Goal: Information Seeking & Learning: Learn about a topic

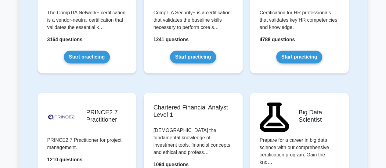
scroll to position [1342, 0]
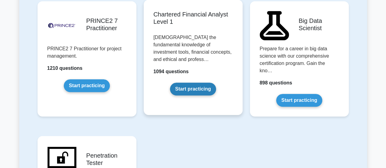
click at [194, 83] on link "Start practicing" at bounding box center [193, 89] width 46 height 13
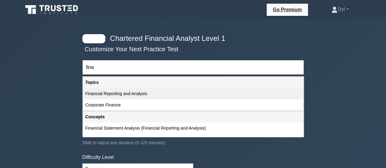
click at [168, 96] on div "Financial Reporting and Analysis" at bounding box center [193, 93] width 220 height 11
type input "Financial Reporting and Analysis"
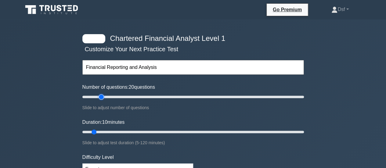
drag, startPoint x: 92, startPoint y: 97, endPoint x: 100, endPoint y: 97, distance: 7.9
type input "20"
click at [100, 97] on input "Number of questions: 20 questions" at bounding box center [192, 96] width 221 height 7
drag, startPoint x: 96, startPoint y: 130, endPoint x: 146, endPoint y: 130, distance: 49.4
type input "40"
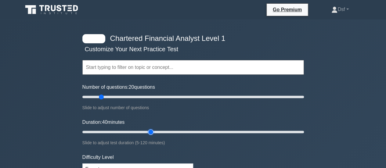
click at [146, 130] on input "Duration: 40 minutes" at bounding box center [192, 131] width 221 height 7
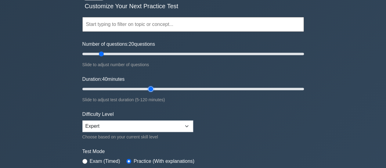
scroll to position [61, 0]
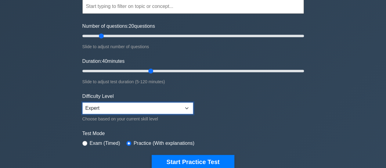
click at [125, 109] on select "Beginner Intermediate Expert" at bounding box center [137, 108] width 111 height 12
select select "intermediate"
click at [82, 102] on select "Beginner Intermediate Expert" at bounding box center [137, 108] width 111 height 12
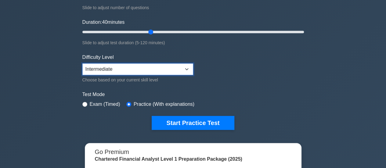
scroll to position [122, 0]
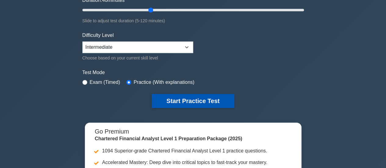
click at [189, 100] on button "Start Practice Test" at bounding box center [193, 101] width 82 height 14
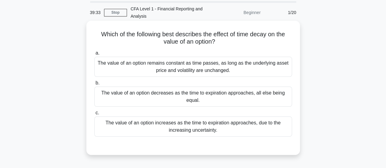
scroll to position [31, 0]
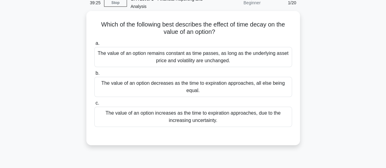
click at [201, 95] on div "The value of an option decreases as the time to expiration approaches, all else…" at bounding box center [193, 87] width 198 height 20
click at [94, 75] on input "b. The value of an option decreases as the time to expiration approaches, all e…" at bounding box center [94, 73] width 0 height 4
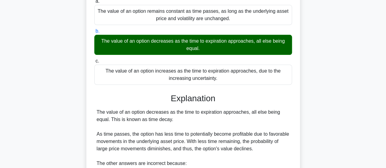
scroll to position [92, 0]
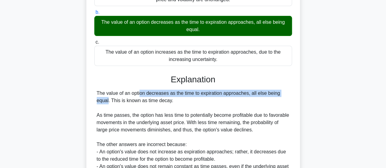
drag, startPoint x: 104, startPoint y: 94, endPoint x: 254, endPoint y: 95, distance: 150.1
click at [254, 95] on div "The value of an option decreases as the time to expiration approaches, all else…" at bounding box center [193, 137] width 193 height 95
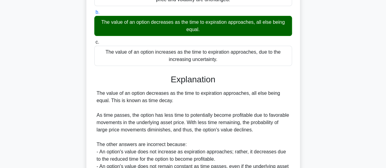
click at [233, 102] on div "The value of an option decreases as the time to expiration approaches, all else…" at bounding box center [193, 137] width 193 height 95
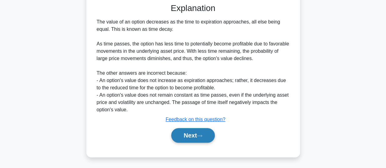
click at [208, 138] on button "Next" at bounding box center [193, 135] width 44 height 15
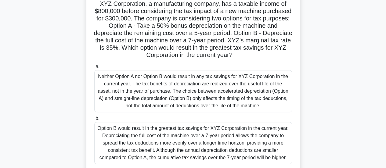
scroll to position [61, 0]
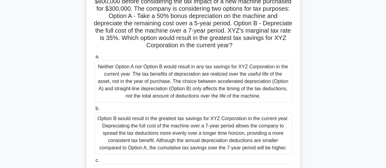
click at [152, 124] on div "Option B would result in the greatest tax savings for XYZ Corporation in the cu…" at bounding box center [193, 133] width 198 height 42
click at [94, 111] on input "b. Option B would result in the greatest tax savings for XYZ Corporation in the…" at bounding box center [94, 109] width 0 height 4
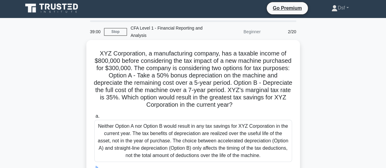
scroll to position [0, 0]
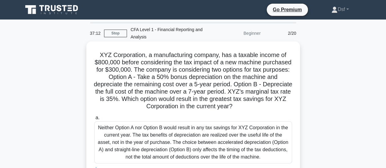
click at [210, 110] on h5 "XYZ Corporation, a manufacturing company, has a taxable income of $800,000 befo…" at bounding box center [193, 80] width 199 height 59
click at [221, 108] on h5 "XYZ Corporation, a manufacturing company, has a taxable income of $800,000 befo…" at bounding box center [193, 80] width 199 height 59
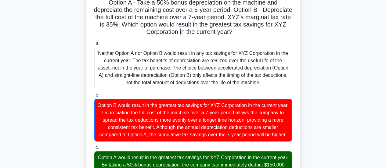
scroll to position [31, 0]
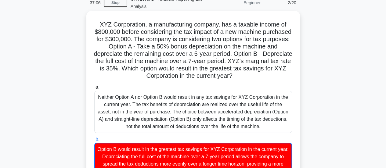
click at [219, 67] on h5 "XYZ Corporation, a manufacturing company, has a taxable income of $800,000 befo…" at bounding box center [193, 50] width 199 height 59
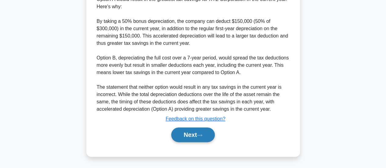
scroll to position [310, 0]
click at [205, 133] on button "Next" at bounding box center [193, 135] width 44 height 15
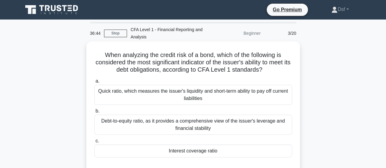
scroll to position [31, 0]
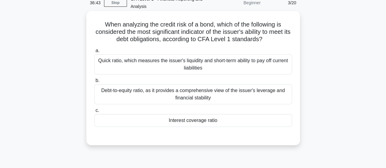
click at [233, 120] on div "Interest coverage ratio" at bounding box center [193, 120] width 198 height 13
click at [94, 113] on input "c. Interest coverage ratio" at bounding box center [94, 111] width 0 height 4
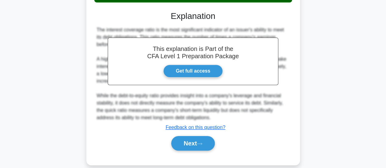
scroll to position [163, 0]
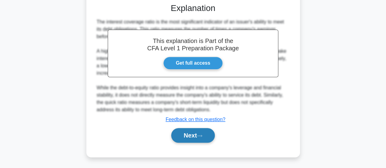
click at [202, 135] on icon at bounding box center [199, 135] width 5 height 3
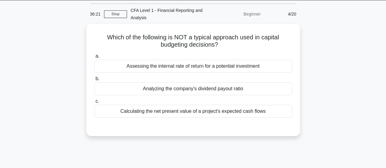
scroll to position [0, 0]
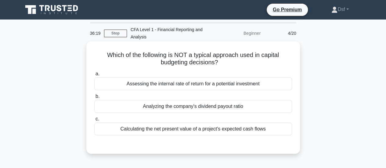
click at [292, 60] on h5 "Which of the following is NOT a typical approach used in capital budgeting deci…" at bounding box center [193, 58] width 199 height 15
click at [292, 60] on div "Which of the following is NOT a typical approach used in capital budgeting deci…" at bounding box center [193, 97] width 209 height 107
click at [258, 106] on div "Analyzing the company's dividend payout ratio" at bounding box center [193, 106] width 198 height 13
click at [94, 99] on input "b. Analyzing the company's dividend payout ratio" at bounding box center [94, 97] width 0 height 4
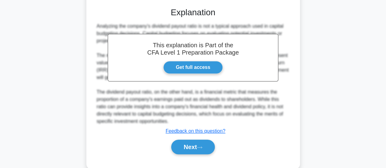
scroll to position [161, 0]
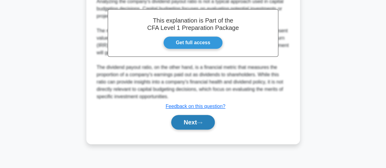
click at [208, 122] on button "Next" at bounding box center [193, 122] width 44 height 15
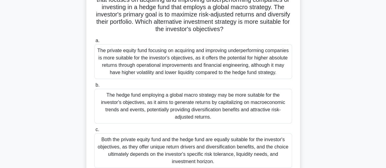
scroll to position [9, 0]
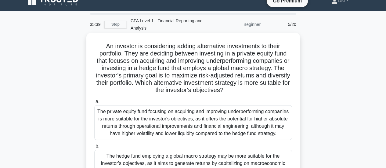
click at [253, 92] on h5 "An investor is considering adding alternative investments to their portfolio. T…" at bounding box center [193, 68] width 199 height 52
click at [250, 91] on h5 "An investor is considering adding alternative investments to their portfolio. T…" at bounding box center [193, 68] width 199 height 52
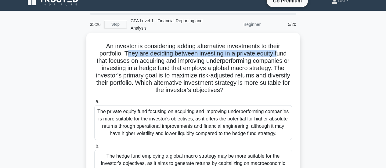
drag, startPoint x: 127, startPoint y: 54, endPoint x: 279, endPoint y: 54, distance: 152.8
click at [279, 54] on h5 "An investor is considering adding alternative investments to their portfolio. T…" at bounding box center [193, 68] width 199 height 52
click at [280, 55] on h5 "An investor is considering adding alternative investments to their portfolio. T…" at bounding box center [193, 68] width 199 height 52
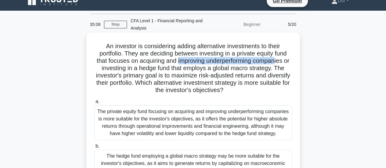
drag, startPoint x: 180, startPoint y: 61, endPoint x: 283, endPoint y: 61, distance: 103.1
click at [283, 61] on h5 "An investor is considering adding alternative investments to their portfolio. T…" at bounding box center [193, 68] width 199 height 52
click at [284, 61] on h5 "An investor is considering adding alternative investments to their portfolio. T…" at bounding box center [193, 68] width 199 height 52
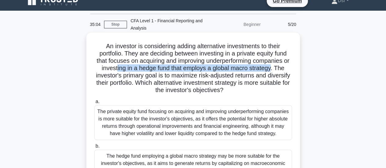
drag, startPoint x: 119, startPoint y: 69, endPoint x: 277, endPoint y: 67, distance: 158.0
click at [277, 67] on h5 "An investor is considering adding alternative investments to their portfolio. T…" at bounding box center [193, 68] width 199 height 52
click at [277, 70] on h5 "An investor is considering adding alternative investments to their portfolio. T…" at bounding box center [193, 68] width 199 height 52
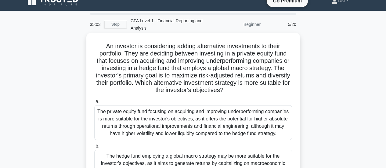
click at [250, 88] on h5 "An investor is considering adding alternative investments to their portfolio. T…" at bounding box center [193, 68] width 199 height 52
drag, startPoint x: 192, startPoint y: 74, endPoint x: 271, endPoint y: 74, distance: 79.0
click at [271, 74] on h5 "An investor is considering adding alternative investments to their portfolio. T…" at bounding box center [193, 68] width 199 height 52
click at [164, 91] on h5 "An investor is considering adding alternative investments to their portfolio. T…" at bounding box center [193, 68] width 199 height 52
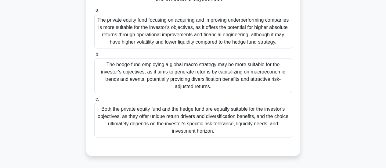
scroll to position [39, 0]
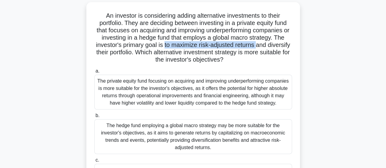
drag, startPoint x: 176, startPoint y: 45, endPoint x: 267, endPoint y: 45, distance: 90.9
click at [269, 45] on h5 "An investor is considering adding alternative investments to their portfolio. T…" at bounding box center [193, 38] width 199 height 52
copy h5 "to maximize risk-adjusted returns"
click at [251, 42] on h5 "An investor is considering adding alternative investments to their portfolio. T…" at bounding box center [193, 38] width 199 height 52
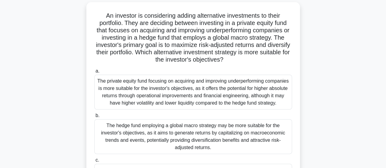
click at [252, 50] on h5 "An investor is considering adding alternative investments to their portfolio. T…" at bounding box center [193, 38] width 199 height 52
click at [250, 79] on div "The private equity fund focusing on acquiring and improving underperforming com…" at bounding box center [193, 92] width 198 height 35
click at [94, 73] on input "a. The private equity fund focusing on acquiring and improving underperforming …" at bounding box center [94, 71] width 0 height 4
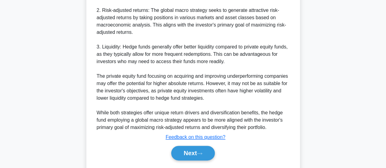
scroll to position [332, 0]
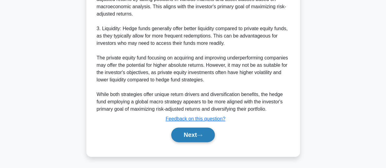
click at [206, 130] on button "Next" at bounding box center [193, 135] width 44 height 15
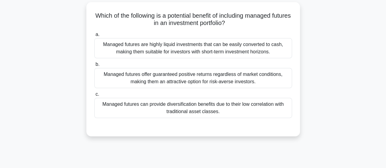
scroll to position [9, 0]
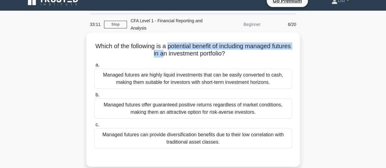
drag, startPoint x: 177, startPoint y: 47, endPoint x: 170, endPoint y: 52, distance: 8.7
click at [170, 52] on h5 "Which of the following is a potential benefit of including managed futures in a…" at bounding box center [193, 49] width 199 height 15
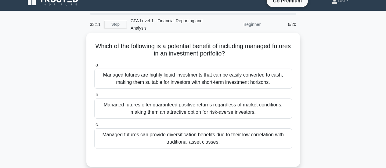
click at [167, 60] on div "Which of the following is a potential benefit of including managed futures in a…" at bounding box center [193, 99] width 209 height 129
click at [175, 83] on div "Managed futures are highly liquid investments that can be easily converted to c…" at bounding box center [193, 79] width 198 height 20
click at [94, 67] on input "a. Managed futures are highly liquid investments that can be easily converted t…" at bounding box center [94, 65] width 0 height 4
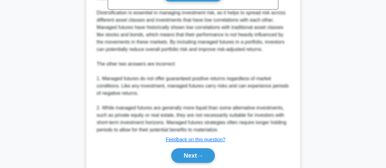
scroll to position [251, 0]
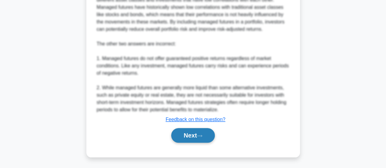
click at [209, 133] on button "Next" at bounding box center [193, 135] width 44 height 15
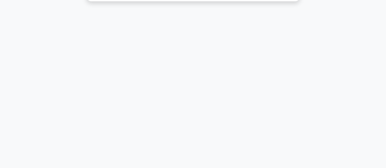
scroll to position [39, 0]
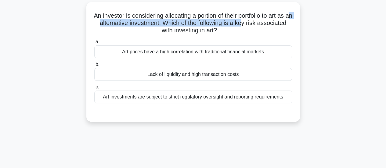
drag, startPoint x: 117, startPoint y: 23, endPoint x: 265, endPoint y: 27, distance: 148.9
click at [265, 27] on h5 "An investor is considering allocating a portion of their portfolio to art as an…" at bounding box center [193, 23] width 199 height 23
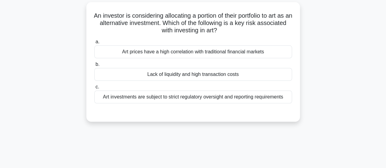
click at [255, 33] on h5 "An investor is considering allocating a portion of their portfolio to art as an…" at bounding box center [193, 23] width 199 height 23
click at [250, 74] on div "Lack of liquidity and high transaction costs" at bounding box center [193, 74] width 198 height 13
click at [94, 67] on input "b. Lack of liquidity and high transaction costs" at bounding box center [94, 65] width 0 height 4
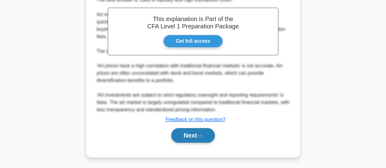
click at [211, 137] on button "Next" at bounding box center [193, 135] width 44 height 15
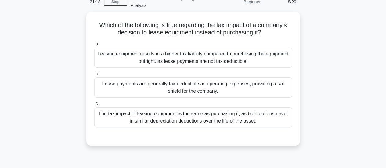
scroll to position [18, 0]
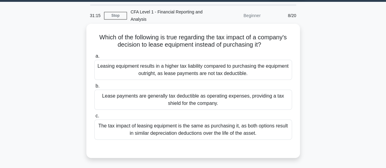
drag, startPoint x: 162, startPoint y: 38, endPoint x: 266, endPoint y: 50, distance: 104.5
click at [266, 50] on div "Which of the following is true regarding the tax impact of a company's decision…" at bounding box center [193, 90] width 209 height 129
click at [236, 106] on div "Lease payments are generally tax deductible as operating expenses, providing a …" at bounding box center [193, 100] width 198 height 20
click at [94, 88] on input "b. Lease payments are generally tax deductible as operating expenses, providing…" at bounding box center [94, 86] width 0 height 4
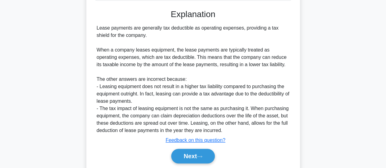
scroll to position [147, 0]
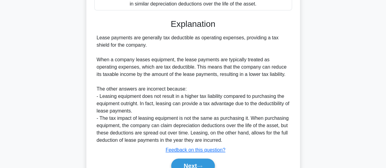
drag, startPoint x: 95, startPoint y: 33, endPoint x: 182, endPoint y: 46, distance: 87.2
click at [182, 46] on div "Explanation Lease payments are generally tax deductible as operating expenses, …" at bounding box center [193, 97] width 198 height 157
click at [181, 51] on div "Lease payments are generally tax deductible as operating expenses, providing a …" at bounding box center [193, 89] width 193 height 110
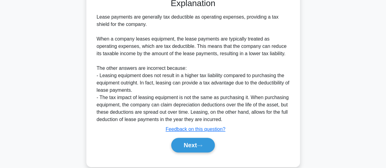
scroll to position [178, 0]
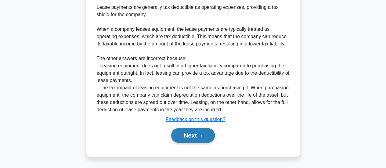
click at [211, 140] on button "Next" at bounding box center [193, 135] width 44 height 15
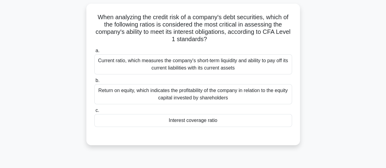
scroll to position [9, 0]
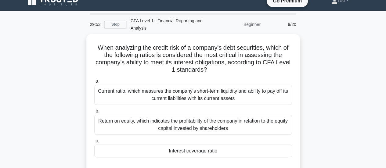
click at [220, 22] on div "Beginner" at bounding box center [237, 24] width 53 height 12
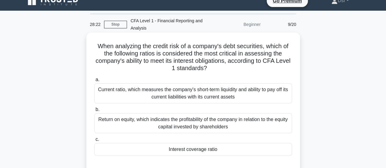
click at [293, 34] on div "When analyzing the credit risk of a company's debt securities, which of the fol…" at bounding box center [193, 104] width 214 height 142
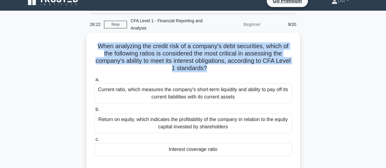
click at [293, 34] on div "When analyzing the credit risk of a company's debt securities, which of the fol…" at bounding box center [193, 104] width 214 height 142
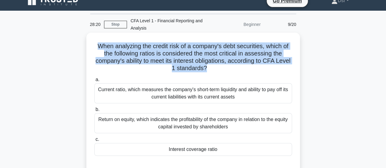
click at [293, 34] on div "When analyzing the credit risk of a company's debt securities, which of the fol…" at bounding box center [193, 104] width 214 height 142
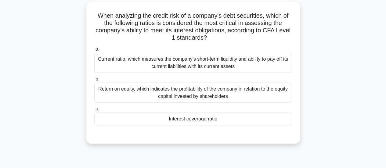
click at [229, 120] on div "Interest coverage ratio" at bounding box center [193, 119] width 198 height 13
click at [94, 111] on input "c. Interest coverage ratio" at bounding box center [94, 109] width 0 height 4
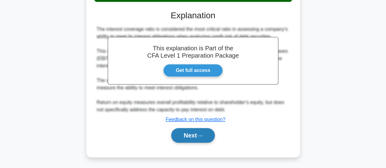
click at [206, 128] on button "Next" at bounding box center [193, 135] width 44 height 15
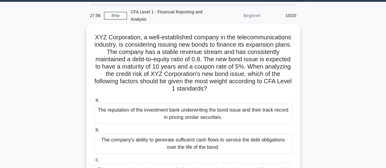
scroll to position [0, 0]
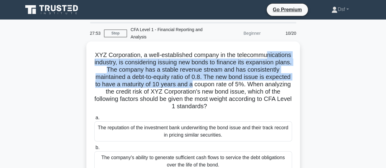
drag, startPoint x: 134, startPoint y: 60, endPoint x: 257, endPoint y: 83, distance: 125.4
click at [257, 83] on h5 "XYZ Corporation, a well-established company in the telecommunications industry,…" at bounding box center [193, 80] width 199 height 59
click at [226, 83] on h5 "XYZ Corporation, a well-established company in the telecommunications industry,…" at bounding box center [193, 80] width 199 height 59
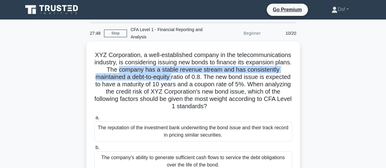
drag, startPoint x: 186, startPoint y: 69, endPoint x: 238, endPoint y: 77, distance: 52.5
click at [235, 77] on h5 "XYZ Corporation, a well-established company in the telecommunications industry,…" at bounding box center [193, 80] width 199 height 59
drag, startPoint x: 200, startPoint y: 97, endPoint x: 243, endPoint y: 112, distance: 45.9
click at [244, 112] on div "XYZ Corporation, a well-established company in the telecommunications industry,…" at bounding box center [193, 130] width 209 height 173
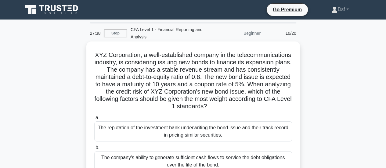
click at [242, 111] on div "XYZ Corporation, a well-established company in the telecommunications industry,…" at bounding box center [193, 130] width 209 height 173
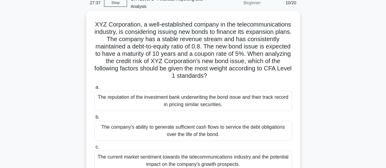
scroll to position [61, 0]
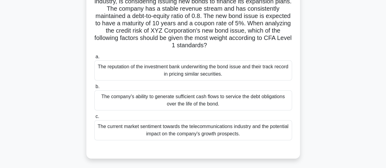
click at [239, 102] on div "The company's ability to generate sufficient cash flows to service the debt obl…" at bounding box center [193, 100] width 198 height 20
click at [94, 89] on input "b. The company's ability to generate sufficient cash flows to service the debt …" at bounding box center [94, 87] width 0 height 4
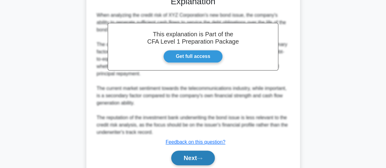
click at [202, 159] on icon at bounding box center [199, 158] width 5 height 3
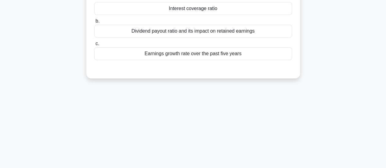
scroll to position [0, 0]
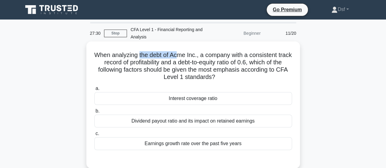
drag, startPoint x: 146, startPoint y: 59, endPoint x: 187, endPoint y: 59, distance: 40.9
click at [186, 59] on h5 "When analyzing the debt of Acme Inc., a company with a consistent track record …" at bounding box center [193, 66] width 199 height 30
click at [198, 59] on h5 "When analyzing the debt of Acme Inc., a company with a consistent track record …" at bounding box center [193, 66] width 199 height 30
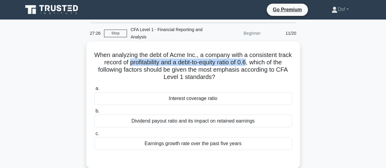
drag, startPoint x: 139, startPoint y: 64, endPoint x: 261, endPoint y: 63, distance: 121.4
click at [261, 63] on h5 "When analyzing the debt of Acme Inc., a company with a consistent track record …" at bounding box center [193, 66] width 199 height 30
click at [245, 65] on h5 "When analyzing the debt of Acme Inc., a company with a consistent track record …" at bounding box center [193, 66] width 199 height 30
drag, startPoint x: 189, startPoint y: 63, endPoint x: 262, endPoint y: 65, distance: 73.5
click at [262, 65] on h5 "When analyzing the debt of Acme Inc., a company with a consistent track record …" at bounding box center [193, 66] width 199 height 30
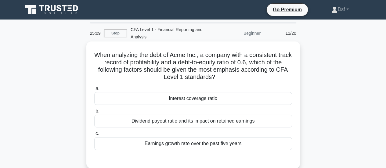
click at [264, 65] on h5 "When analyzing the debt of Acme Inc., a company with a consistent track record …" at bounding box center [193, 66] width 199 height 30
drag, startPoint x: 262, startPoint y: 63, endPoint x: 190, endPoint y: 63, distance: 71.7
click at [190, 63] on h5 "When analyzing the debt of Acme Inc., a company with a consistent track record …" at bounding box center [193, 66] width 199 height 30
drag, startPoint x: 189, startPoint y: 63, endPoint x: 261, endPoint y: 64, distance: 71.7
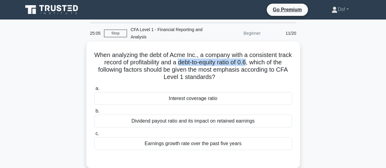
click at [261, 64] on h5 "When analyzing the debt of Acme Inc., a company with a consistent track record …" at bounding box center [193, 66] width 199 height 30
click at [259, 79] on h5 "When analyzing the debt of Acme Inc., a company with a consistent track record …" at bounding box center [193, 66] width 199 height 30
drag, startPoint x: 190, startPoint y: 64, endPoint x: 262, endPoint y: 63, distance: 71.4
click at [262, 63] on h5 "When analyzing the debt of Acme Inc., a company with a consistent track record …" at bounding box center [193, 66] width 199 height 30
click at [279, 67] on h5 "When analyzing the debt of Acme Inc., a company with a consistent track record …" at bounding box center [193, 66] width 199 height 30
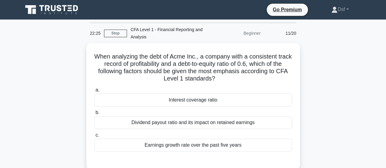
click at [86, 34] on div "22:25" at bounding box center [95, 33] width 18 height 12
click at [86, 34] on div "22:22" at bounding box center [95, 33] width 18 height 12
click at [86, 34] on div "22:21" at bounding box center [95, 33] width 18 height 12
